Goal: Task Accomplishment & Management: Complete application form

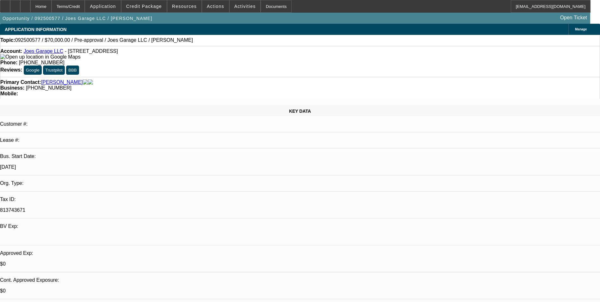
select select "0"
select select "2"
select select "0.1"
select select "4"
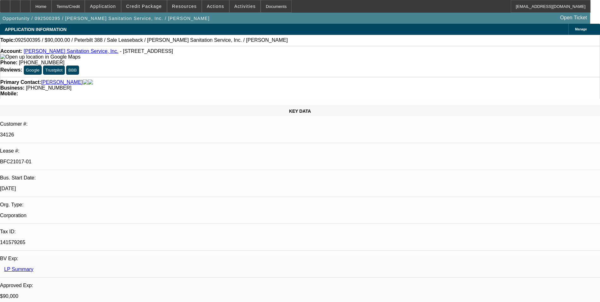
select select "0"
select select "2"
select select "0"
select select "6"
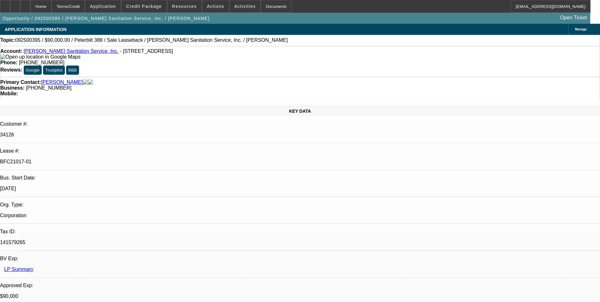
select select "0"
select select "2"
select select "0"
select select "6"
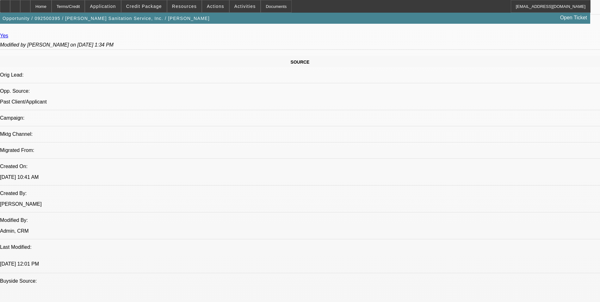
scroll to position [231, 0]
